Goal: Check status

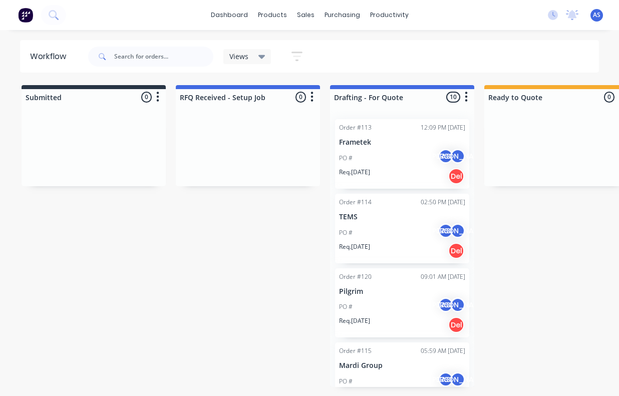
click at [255, 121] on div at bounding box center [248, 148] width 144 height 75
click at [233, 125] on div at bounding box center [248, 148] width 144 height 75
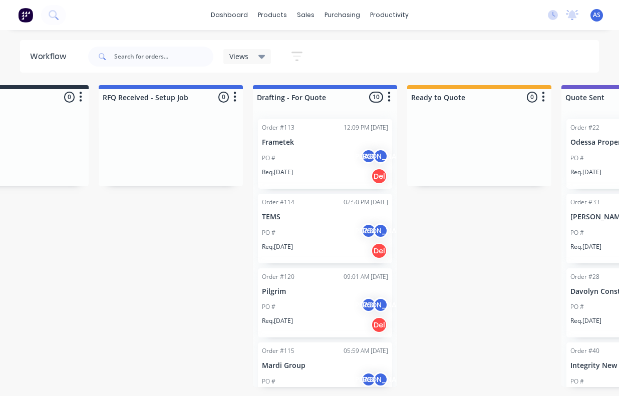
scroll to position [0, 78]
click at [331, 227] on div "PO # AS [PERSON_NAME]" at bounding box center [324, 232] width 126 height 19
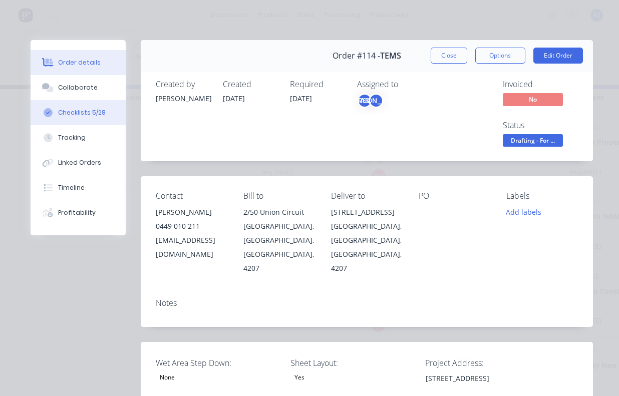
click at [82, 115] on div "Checklists 5/28" at bounding box center [82, 112] width 48 height 9
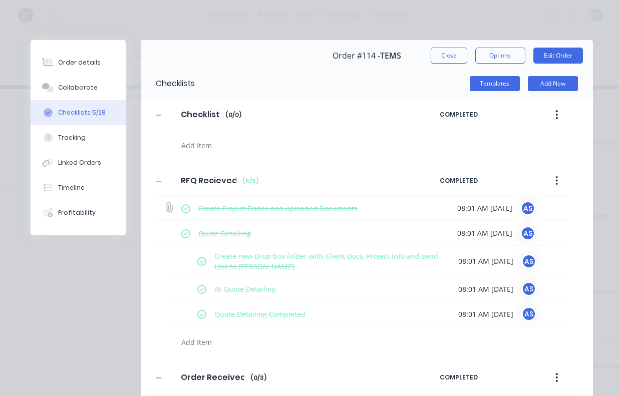
scroll to position [0, 115]
click at [87, 87] on div "Collaborate" at bounding box center [78, 87] width 40 height 9
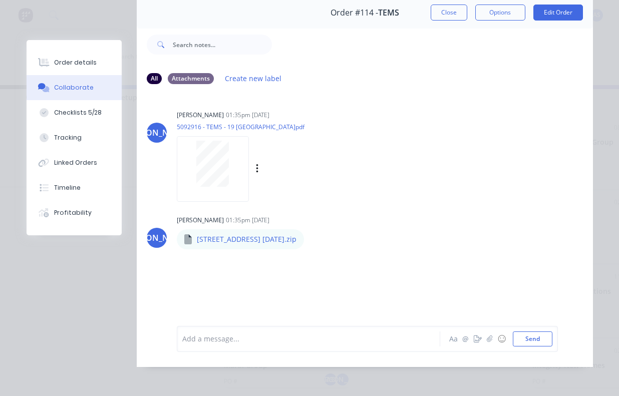
scroll to position [45, 0]
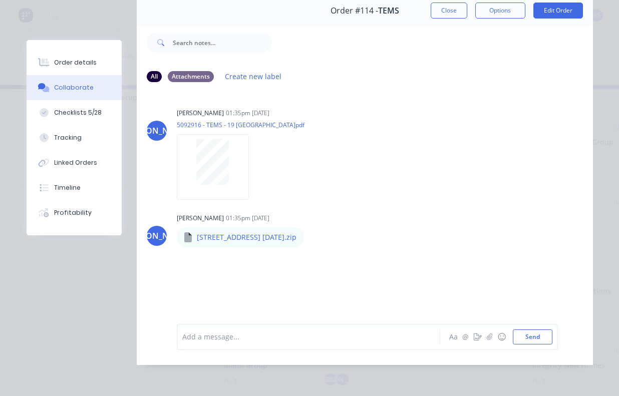
click at [507, 9] on button "Options" at bounding box center [500, 11] width 50 height 16
click at [458, 56] on div "Work Order" at bounding box center [472, 56] width 87 height 15
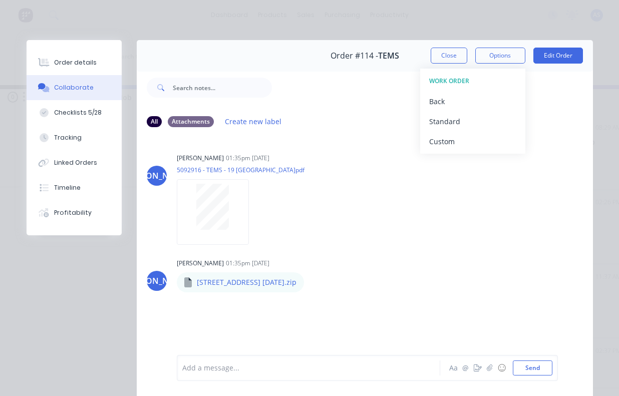
scroll to position [0, 136]
click at [444, 56] on button "Close" at bounding box center [449, 56] width 37 height 16
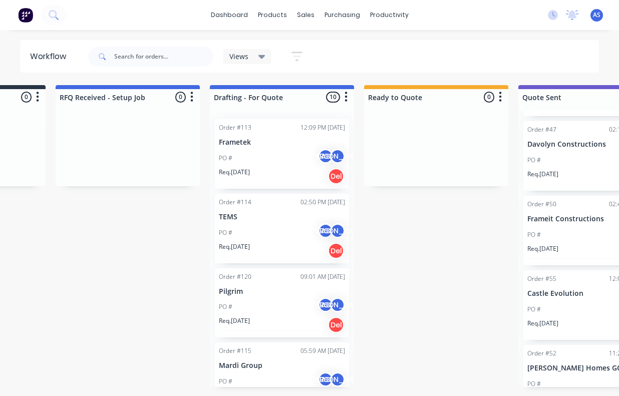
scroll to position [0, 118]
